Goal: Information Seeking & Learning: Understand process/instructions

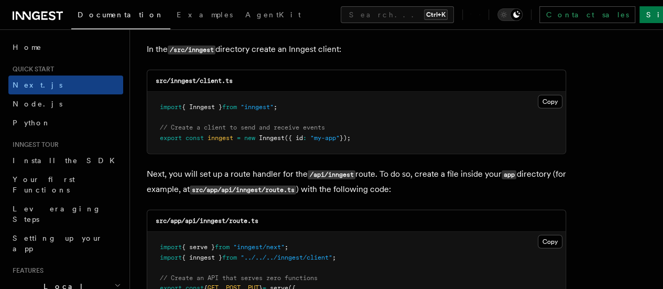
scroll to position [1362, 0]
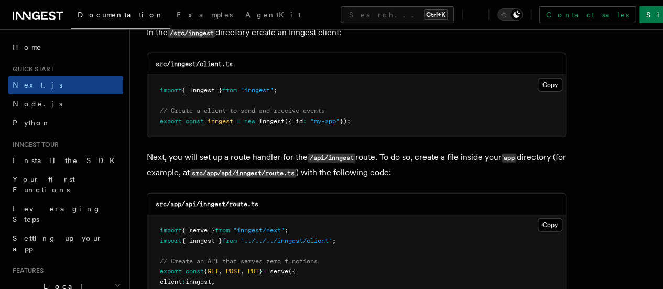
click at [207, 200] on code "src/app/api/inngest/route.ts" at bounding box center [207, 203] width 103 height 7
copy code "inngest"
drag, startPoint x: 232, startPoint y: 196, endPoint x: 248, endPoint y: 193, distance: 17.1
click at [248, 200] on code "src/app/api/inngest/route.ts" at bounding box center [207, 203] width 103 height 7
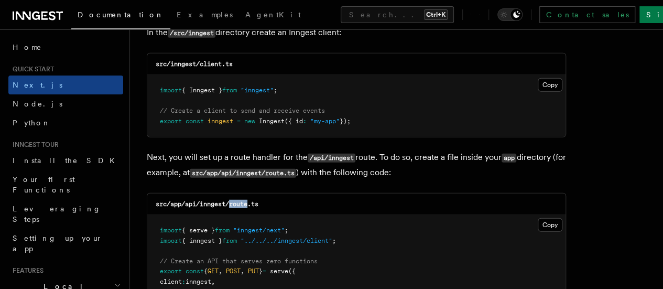
copy code "route"
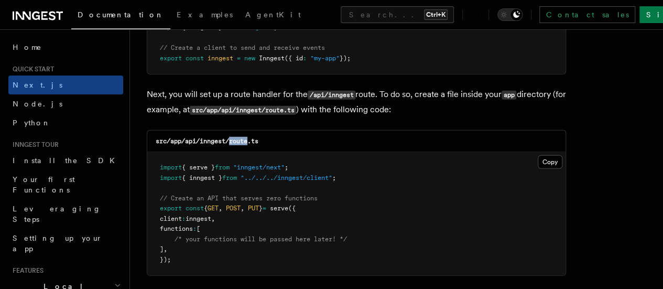
scroll to position [1520, 0]
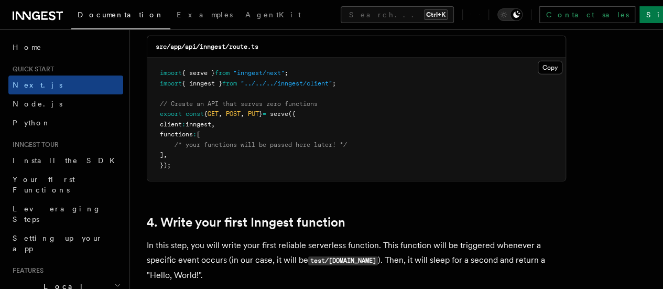
click at [500, 58] on pre "import { serve } from "inngest/next" ; import { inngest } from "../../../innges…" at bounding box center [356, 119] width 418 height 123
click at [538, 61] on button "Copy Copied" at bounding box center [550, 68] width 25 height 14
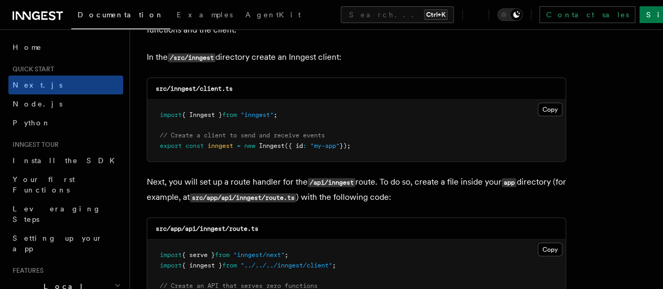
scroll to position [1310, 0]
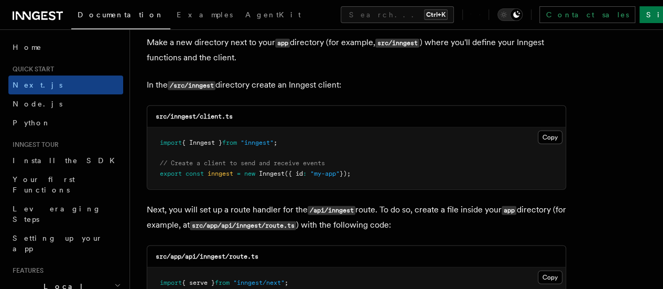
click at [212, 106] on div "src/inngest/client.ts" at bounding box center [356, 116] width 418 height 21
click at [212, 113] on code "src/inngest/client.ts" at bounding box center [194, 116] width 77 height 7
copy code "client"
click at [253, 106] on div "src/inngest/client.ts" at bounding box center [356, 116] width 418 height 21
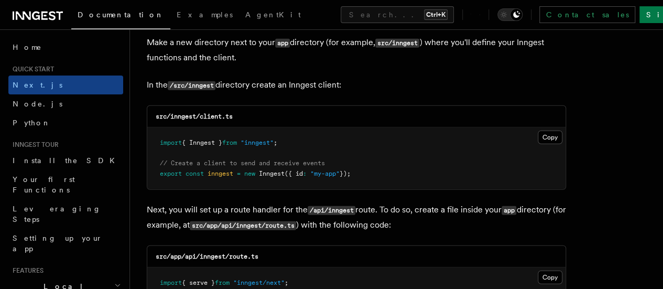
click at [183, 113] on code "src/inngest/client.ts" at bounding box center [194, 116] width 77 height 7
copy code "inngest"
click at [210, 113] on code "src/inngest/client.ts" at bounding box center [194, 116] width 77 height 7
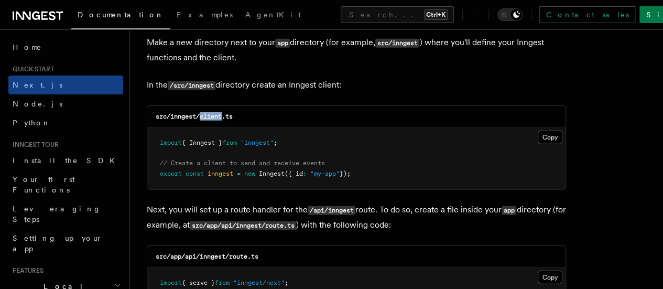
copy code "client"
click at [538, 130] on button "Copy Copied" at bounding box center [550, 137] width 25 height 14
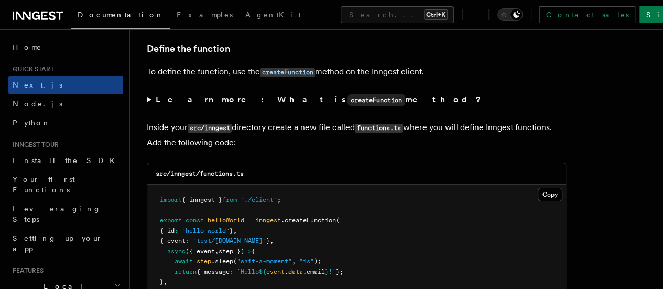
scroll to position [1834, 0]
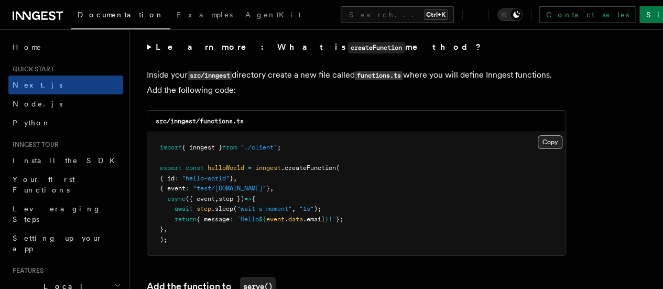
click at [538, 135] on button "Copy Copied" at bounding box center [550, 142] width 25 height 14
click at [221, 117] on code "src/inngest/functions.ts" at bounding box center [200, 120] width 88 height 7
copy code "functions"
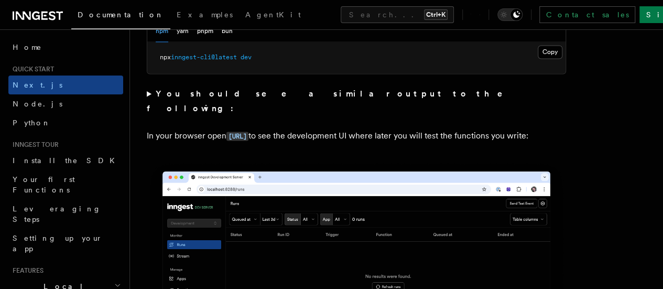
scroll to position [838, 0]
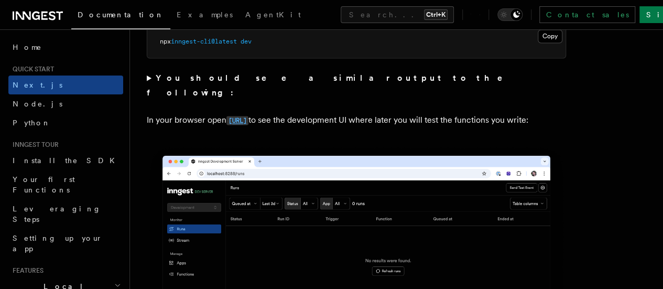
click at [230, 117] on code "http://localhost:8288" at bounding box center [237, 120] width 22 height 9
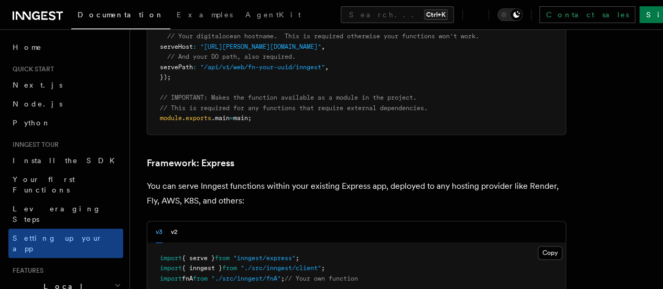
scroll to position [2725, 0]
